Goal: Find specific page/section: Find specific page/section

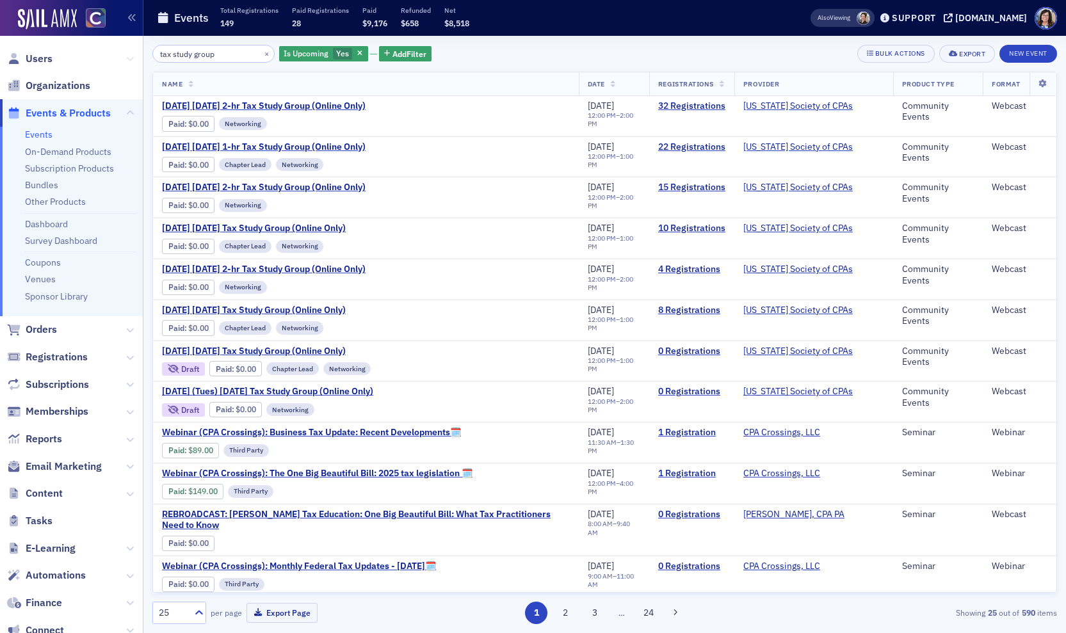
drag, startPoint x: 207, startPoint y: 56, endPoint x: 129, endPoint y: 53, distance: 77.5
click at [129, 53] on div "Users Organizations Events & Products Events On-Demand Products Subscription Pr…" at bounding box center [533, 316] width 1066 height 633
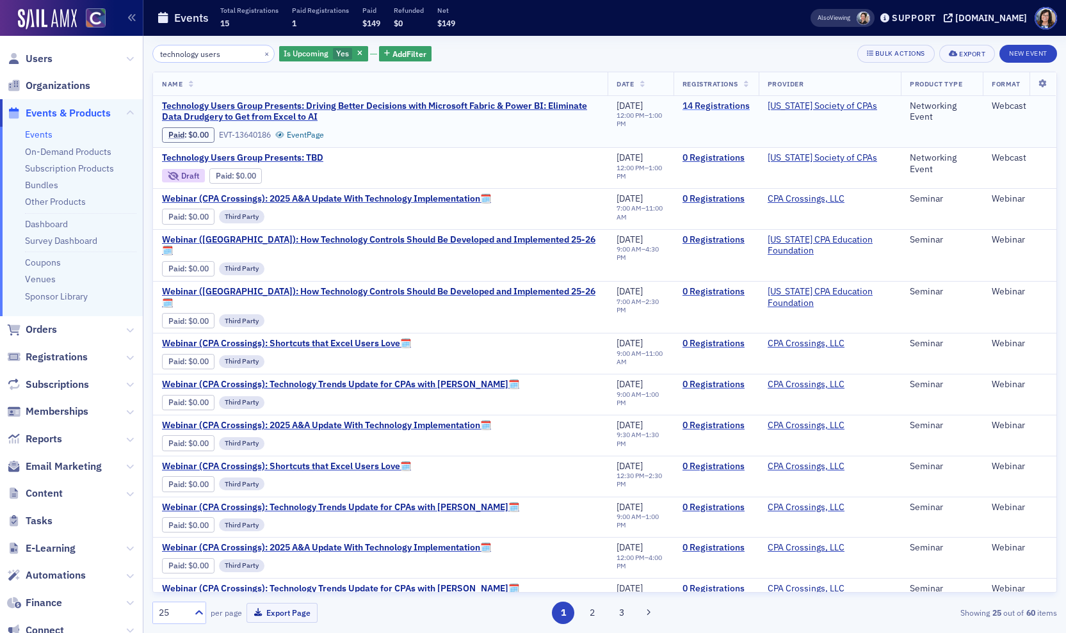
type input "technology users"
click at [704, 104] on link "14 Registrations" at bounding box center [716, 107] width 67 height 12
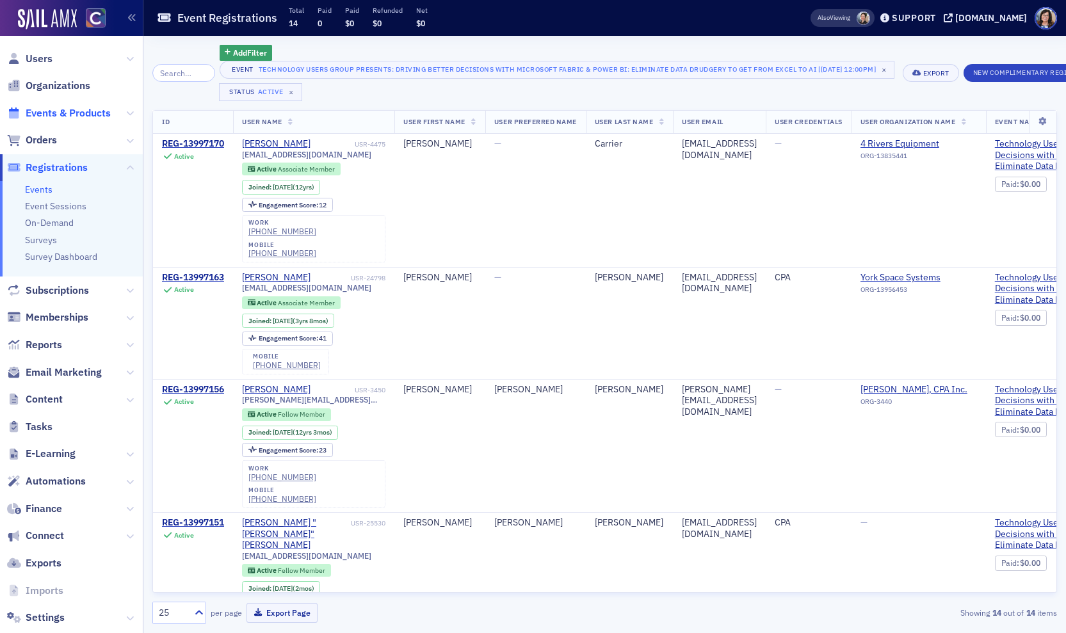
click at [64, 118] on span "Events & Products" at bounding box center [68, 113] width 85 height 14
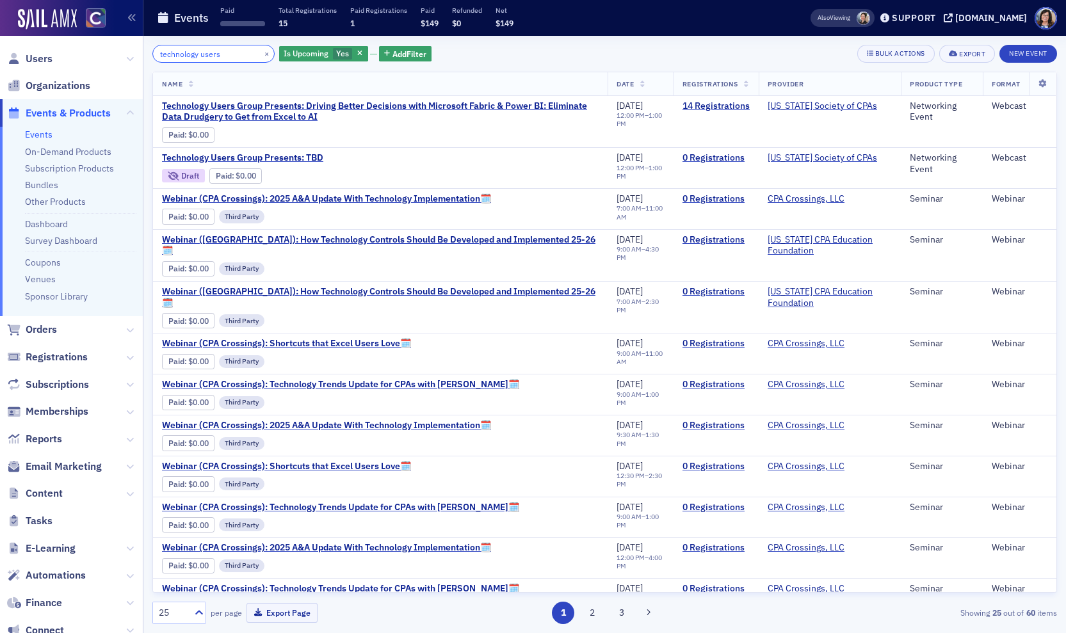
drag, startPoint x: 222, startPoint y: 56, endPoint x: 147, endPoint y: 54, distance: 75.6
click at [147, 54] on div "technology users × Is Upcoming Yes Add Filter Bulk Actions Export New Event Nam…" at bounding box center [604, 334] width 923 height 597
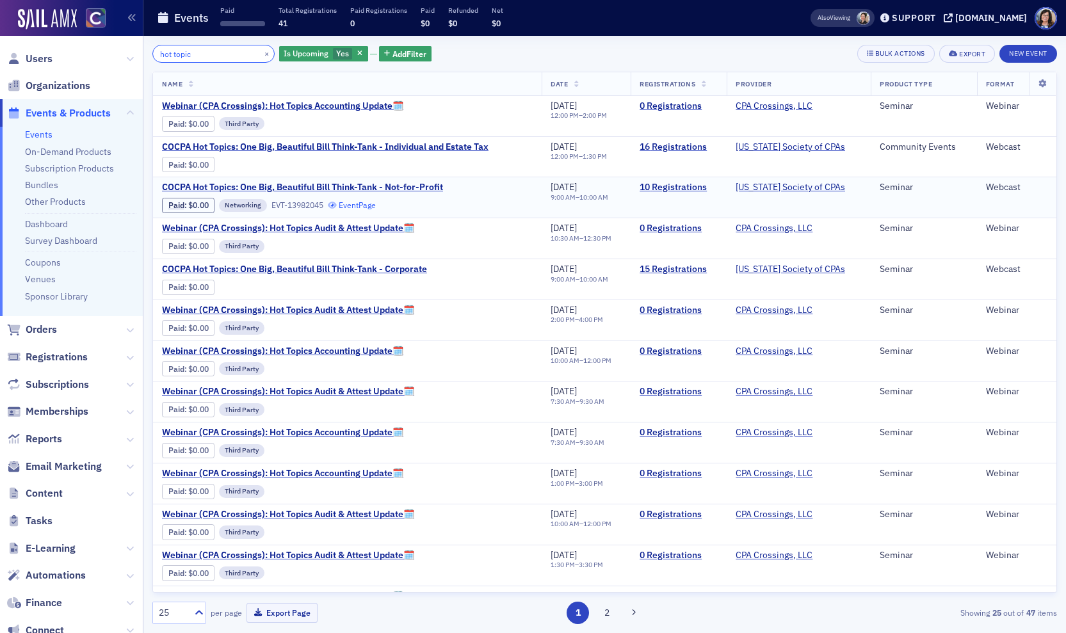
type input "hot topic"
click at [370, 205] on link "Event Page" at bounding box center [352, 205] width 49 height 10
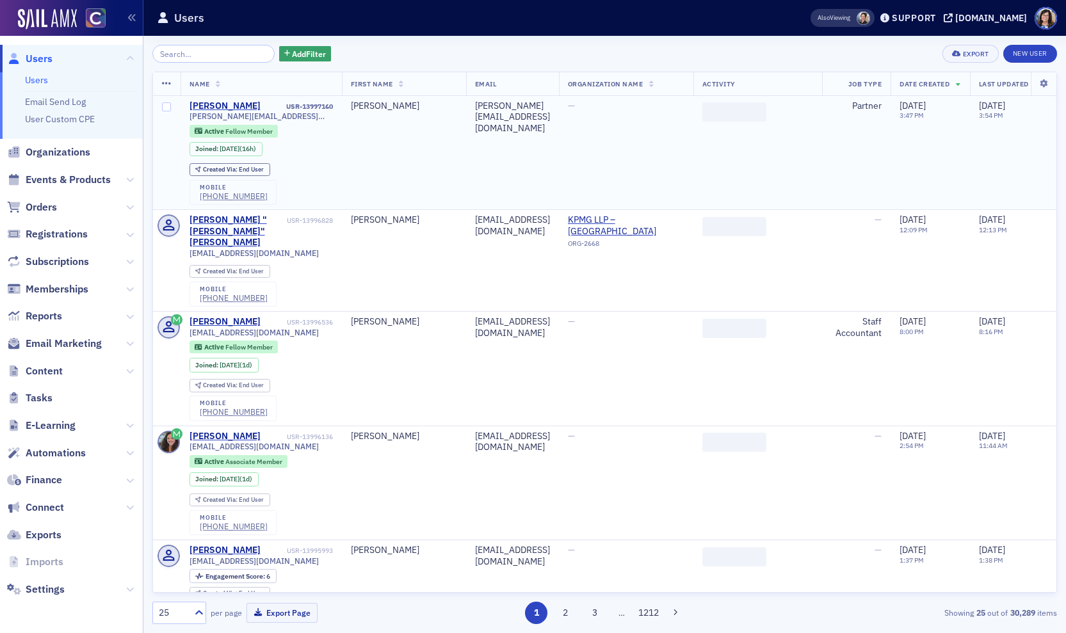
drag, startPoint x: 70, startPoint y: 179, endPoint x: 163, endPoint y: 110, distance: 115.8
click at [70, 179] on span "Events & Products" at bounding box center [68, 180] width 85 height 14
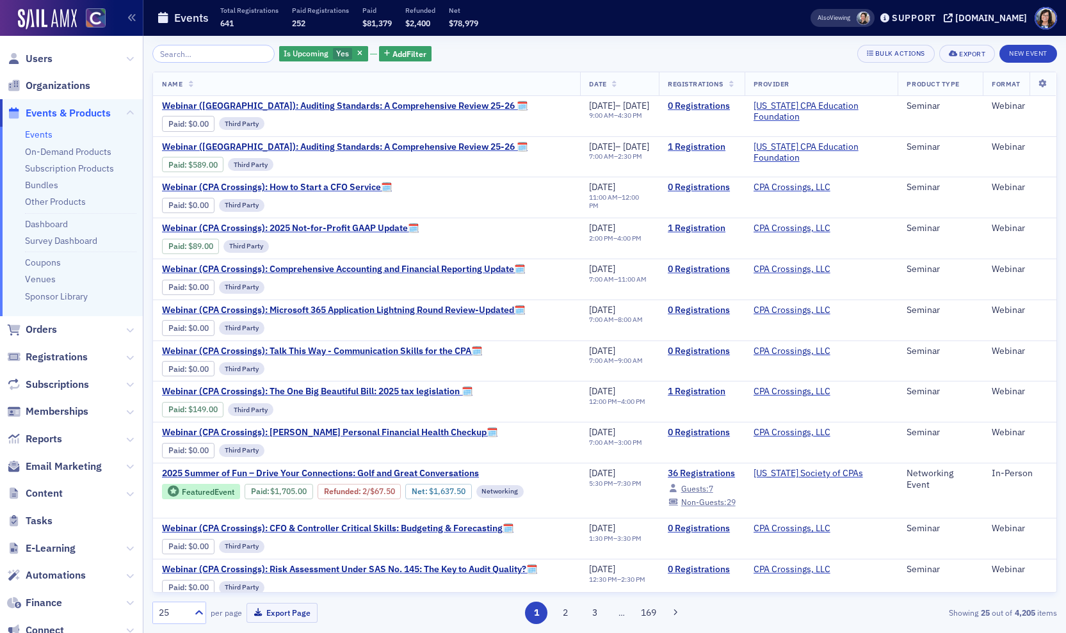
click at [212, 52] on input "search" at bounding box center [213, 54] width 122 height 18
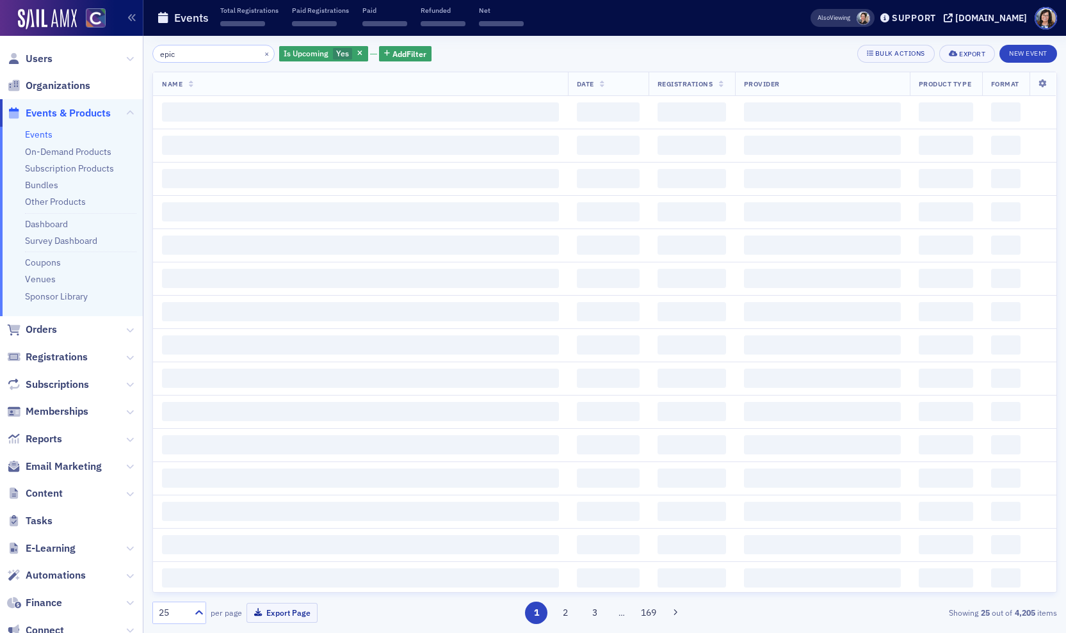
type input "epic"
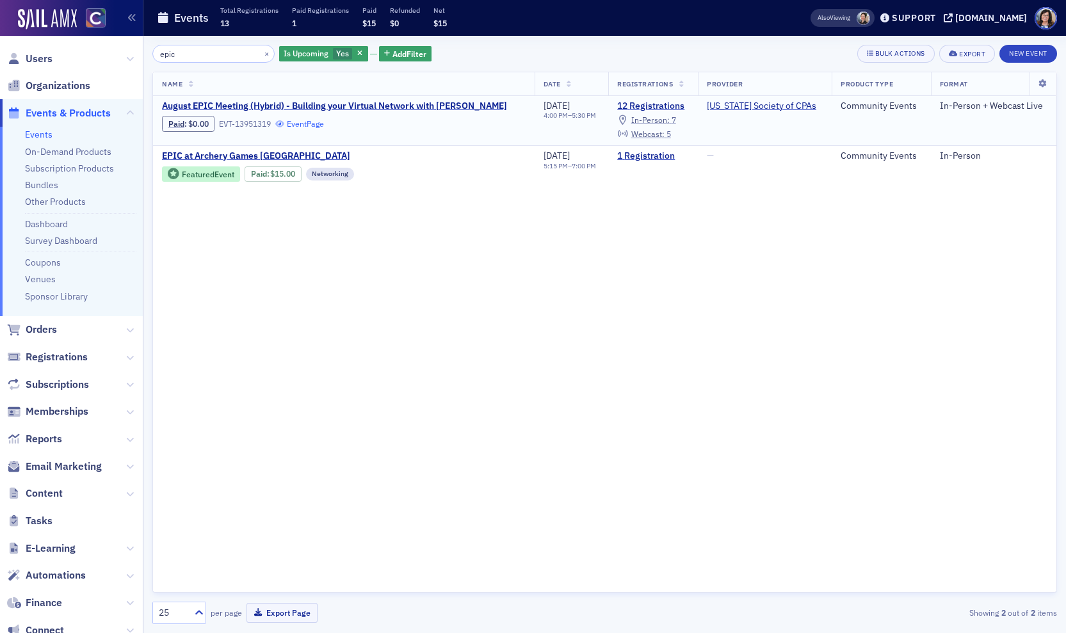
click at [309, 126] on link "Event Page" at bounding box center [299, 124] width 49 height 10
click at [984, 22] on div "[DOMAIN_NAME]" at bounding box center [991, 18] width 72 height 12
click at [670, 108] on link "12 Registrations" at bounding box center [653, 107] width 72 height 12
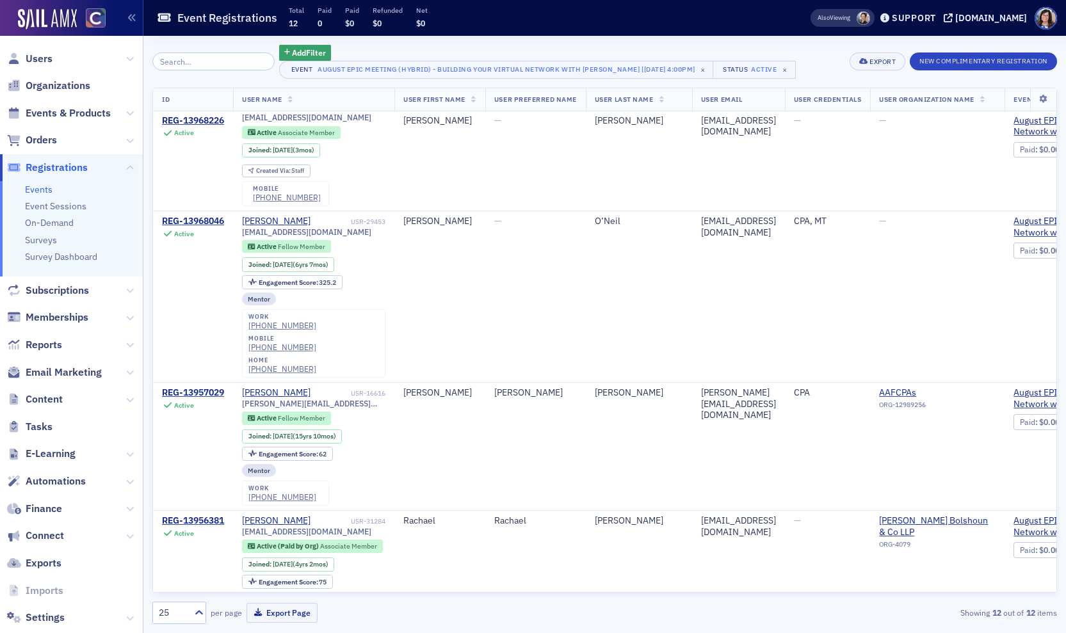
scroll to position [937, 0]
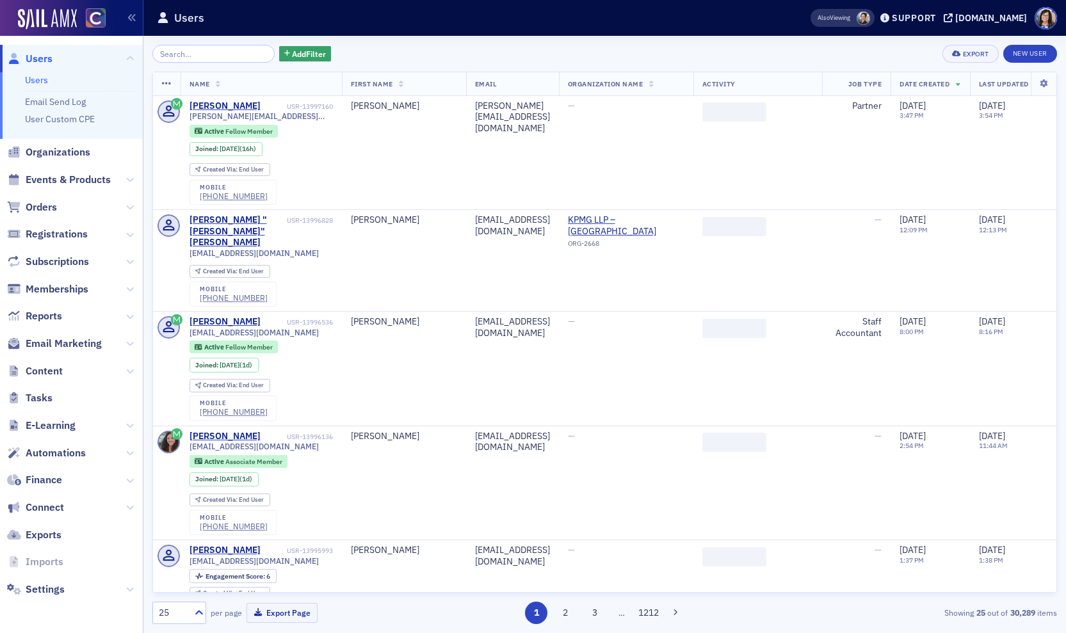
drag, startPoint x: 85, startPoint y: 179, endPoint x: 166, endPoint y: 92, distance: 119.2
click at [85, 179] on span "Events & Products" at bounding box center [68, 180] width 85 height 14
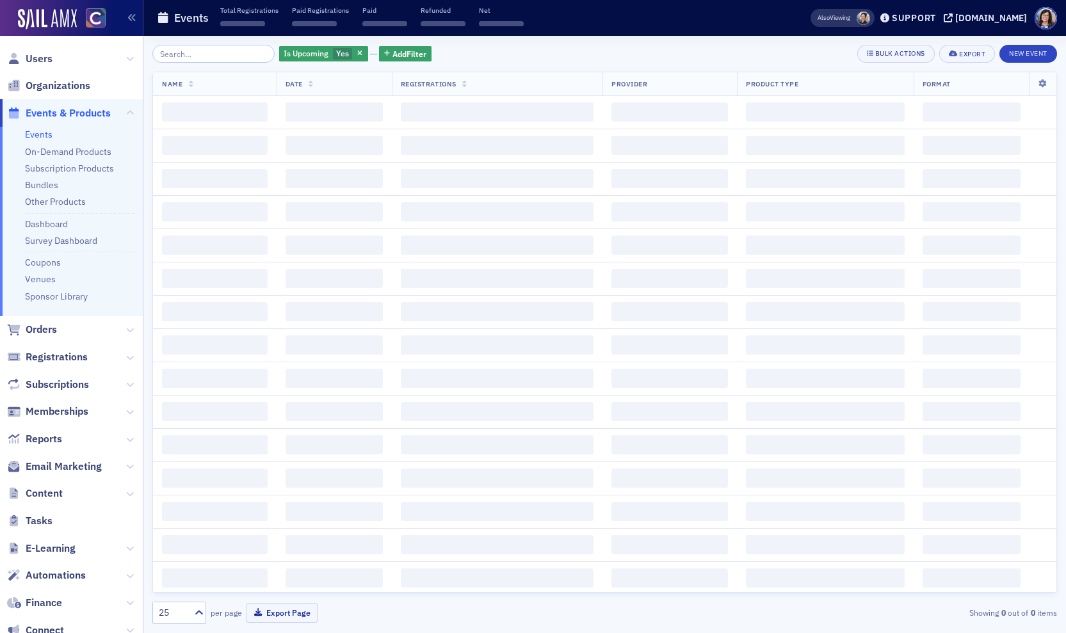
click at [197, 53] on input "search" at bounding box center [213, 54] width 122 height 18
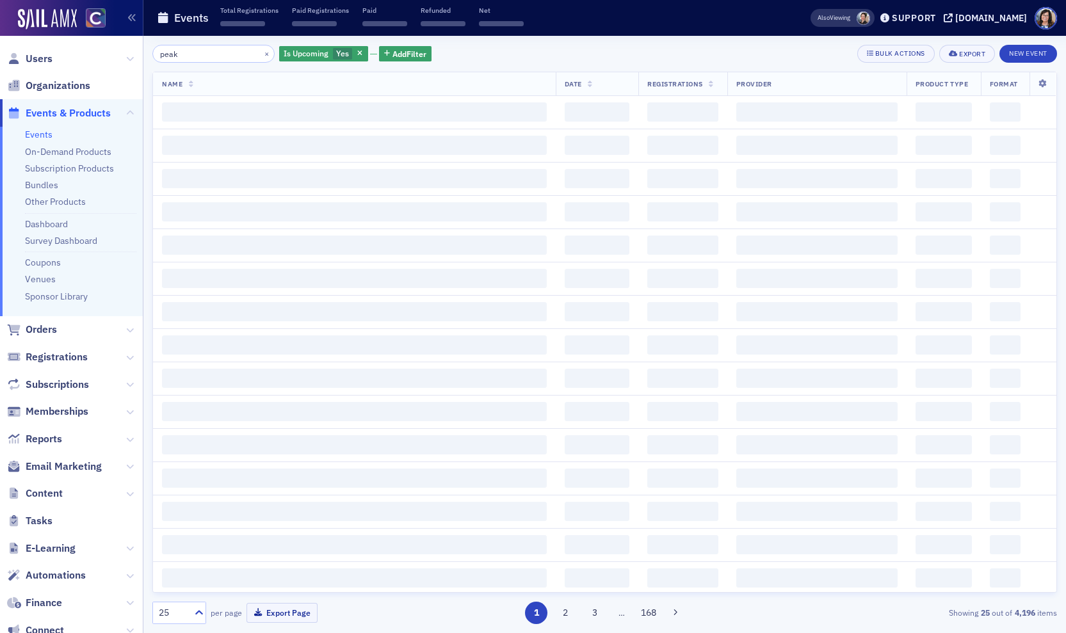
type input "peak"
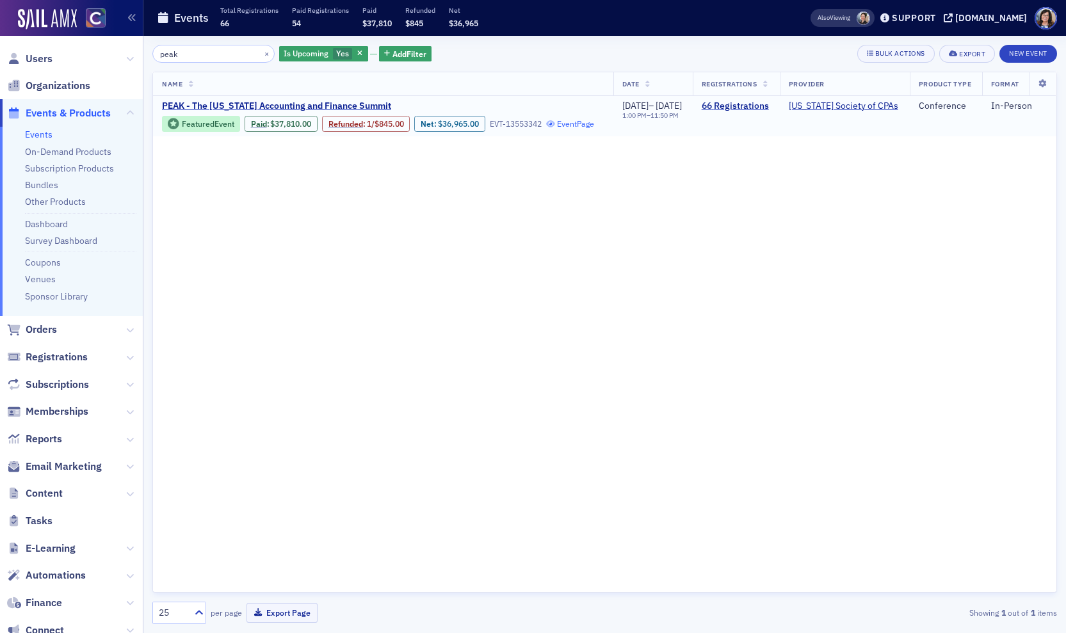
click at [546, 129] on link "Event Page" at bounding box center [570, 124] width 49 height 10
